Goal: Task Accomplishment & Management: Use online tool/utility

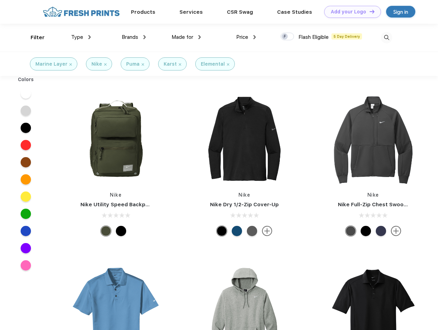
click at [350, 12] on link "Add your Logo Design Tool" at bounding box center [352, 12] width 57 height 12
click at [0, 0] on div "Design Tool" at bounding box center [0, 0] width 0 height 0
click at [369, 11] on link "Add your Logo Design Tool" at bounding box center [352, 12] width 57 height 12
click at [33, 37] on div "Filter" at bounding box center [38, 38] width 14 height 8
click at [81, 37] on span "Type" at bounding box center [77, 37] width 12 height 6
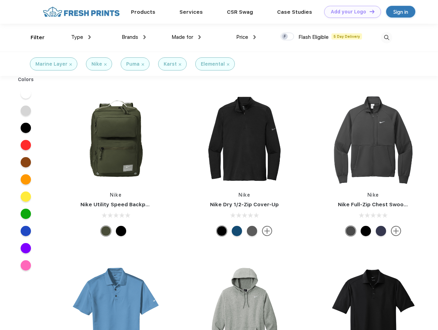
click at [134, 37] on span "Brands" at bounding box center [130, 37] width 16 height 6
click at [186, 37] on span "Made for" at bounding box center [182, 37] width 22 height 6
click at [246, 37] on span "Price" at bounding box center [242, 37] width 12 height 6
click at [287, 37] on div at bounding box center [286, 37] width 13 height 8
click at [285, 37] on input "checkbox" at bounding box center [282, 34] width 4 height 4
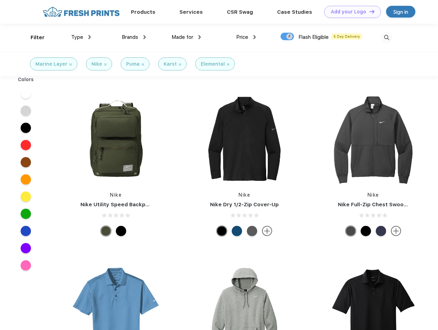
click at [386, 37] on img at bounding box center [386, 37] width 11 height 11
